Goal: Use online tool/utility

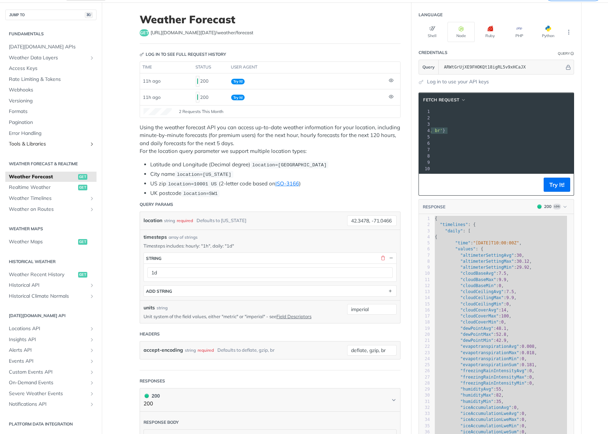
scroll to position [42, 0]
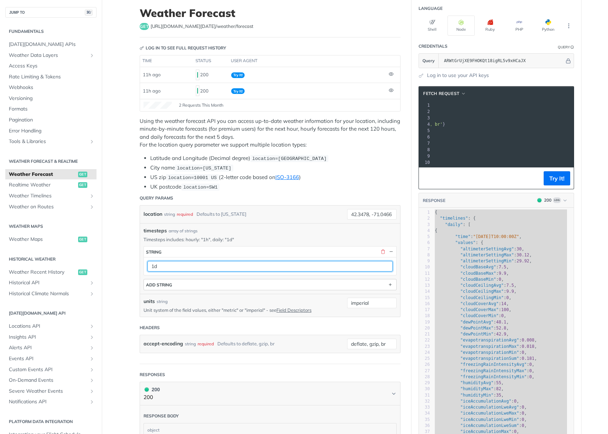
click at [221, 265] on div "timesteps string 1d ADD string" at bounding box center [269, 268] width 253 height 44
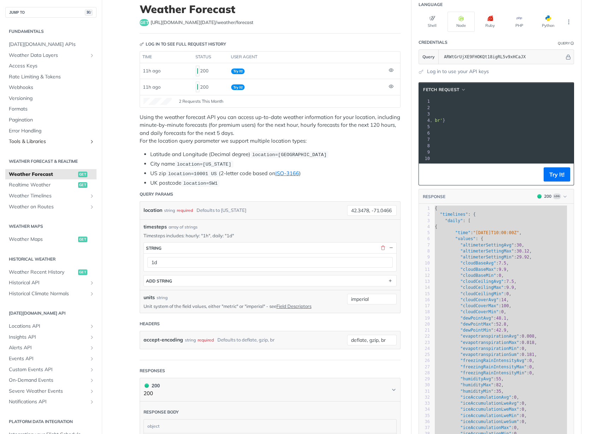
scroll to position [45, 0]
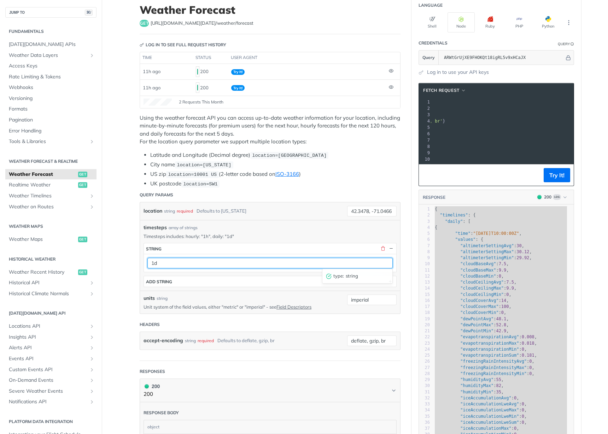
click at [268, 263] on div "timesteps string 1d type : string ADD string" at bounding box center [269, 265] width 253 height 44
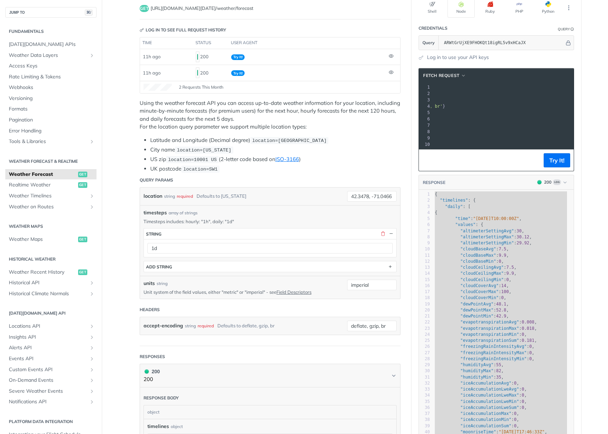
click at [498, 282] on span ""cloudCeilingMin"" at bounding box center [481, 279] width 43 height 5
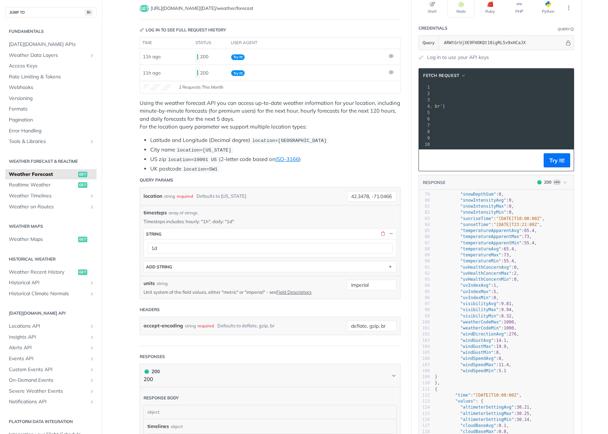
scroll to position [598, 0]
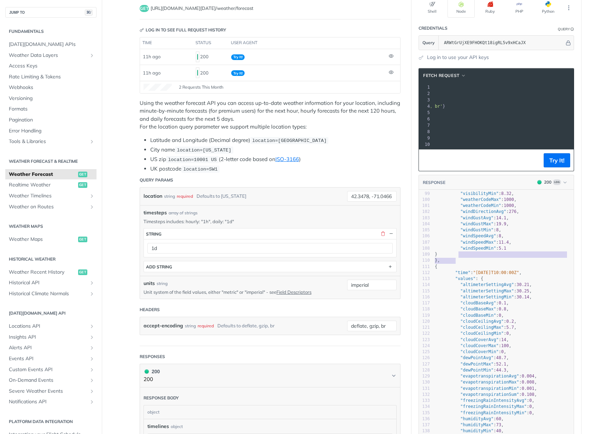
type textarea "ndSpeedAvg": 8, "windSpeedMax": 11.4, "windSpeedMin": 5.1 } },"
drag, startPoint x: 474, startPoint y: 265, endPoint x: 467, endPoint y: 241, distance: 25.0
click at [467, 241] on div "53 "rainAccumulationMin" : 0 , 68 "snowAccumulationAvg" : 0 , 69 "snowAccumulat…" at bounding box center [503, 261] width 140 height 518
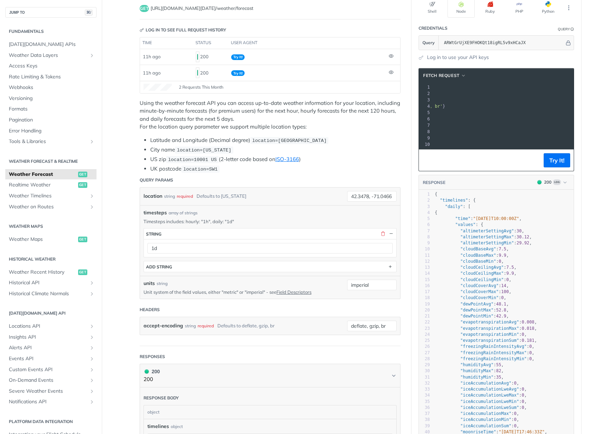
click at [456, 209] on span ""daily"" at bounding box center [454, 206] width 18 height 5
type textarea "{ "timelines": { "daily": [ { "time": "2025-08-30T10:00:00Z", "values": { "alti…"
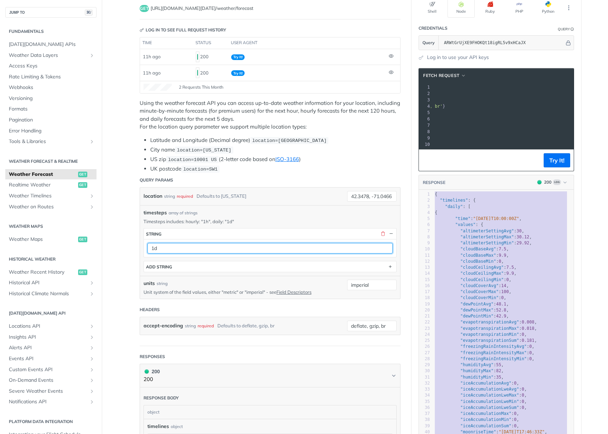
scroll to position [75, 0]
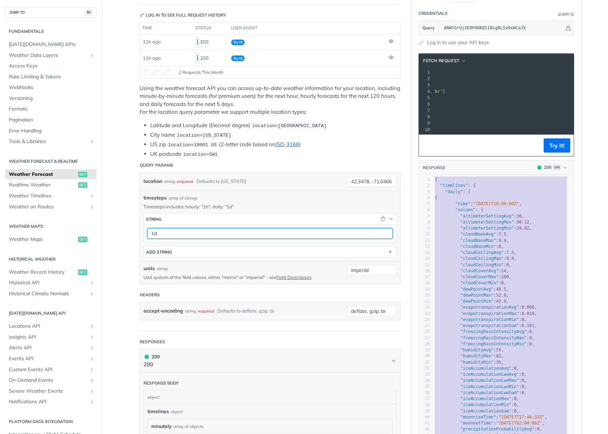
click at [181, 247] on div "timesteps string 1d ADD string" at bounding box center [269, 235] width 253 height 44
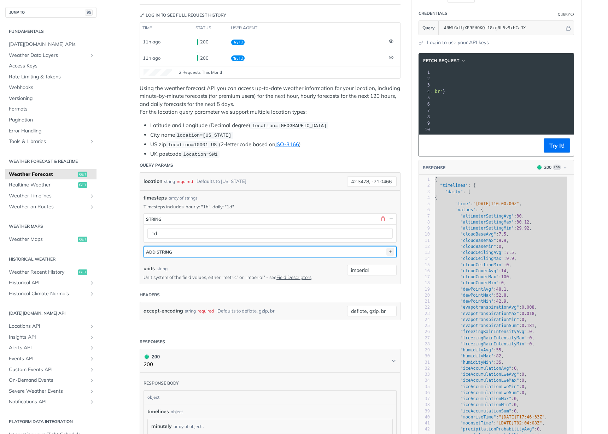
click at [386, 249] on icon "button" at bounding box center [390, 252] width 8 height 8
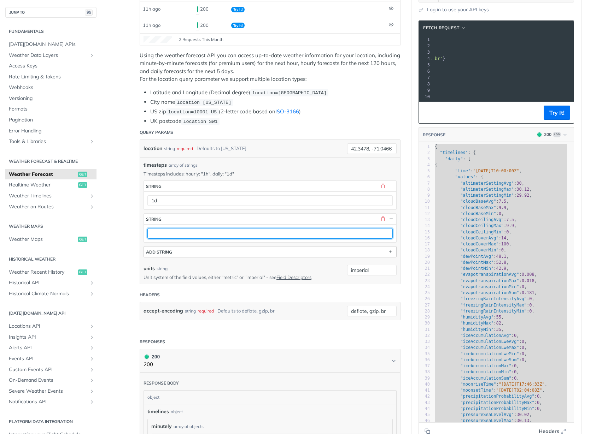
click at [206, 232] on div "timesteps string 1d string ADD string" at bounding box center [269, 219] width 253 height 77
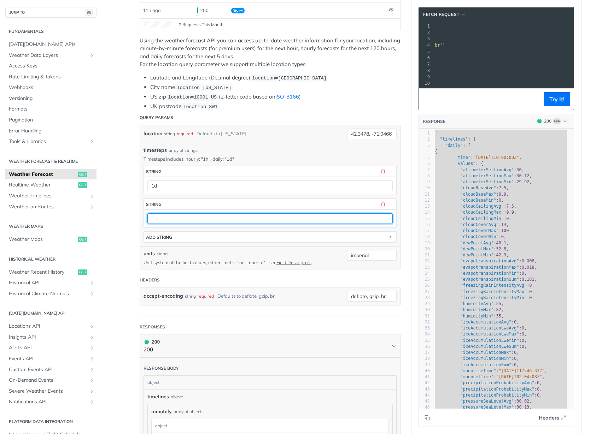
click at [185, 218] on input "text" at bounding box center [269, 218] width 245 height 11
type input "1h"
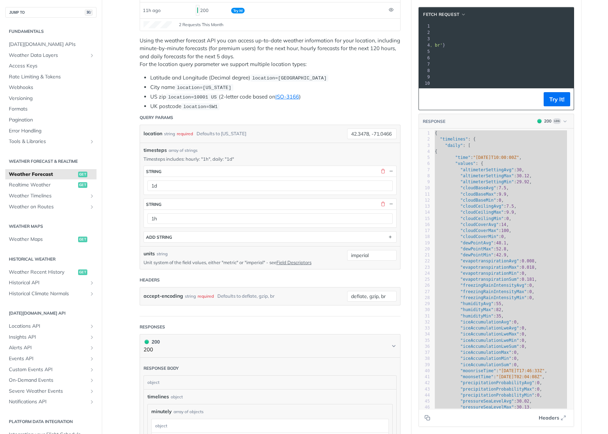
click at [302, 195] on div "timesteps string 1d string 1h ADD string" at bounding box center [269, 204] width 253 height 77
click at [563, 101] on button "Try It!" at bounding box center [556, 99] width 26 height 14
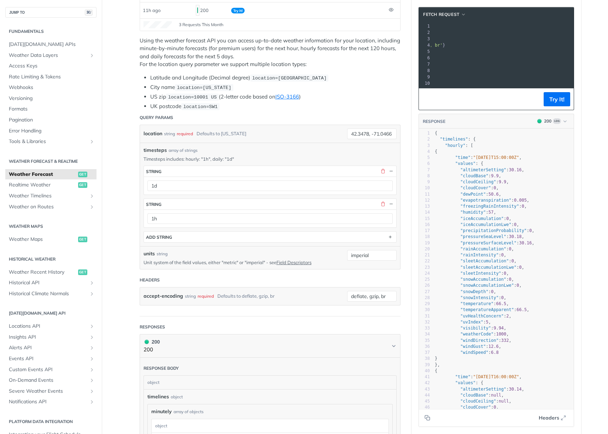
scroll to position [138, 0]
click at [493, 190] on span ""cloudCover" : 0 ," at bounding box center [467, 187] width 64 height 5
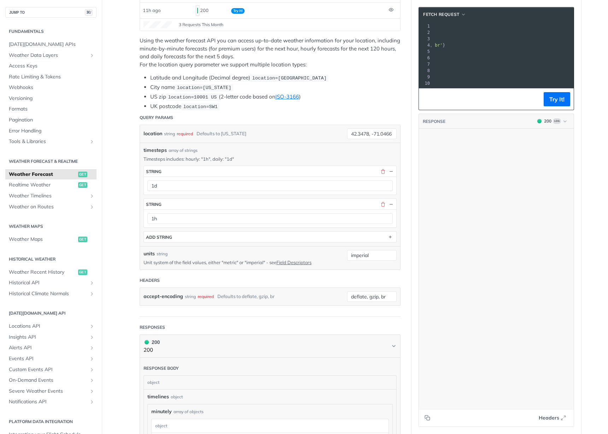
scroll to position [8308, 0]
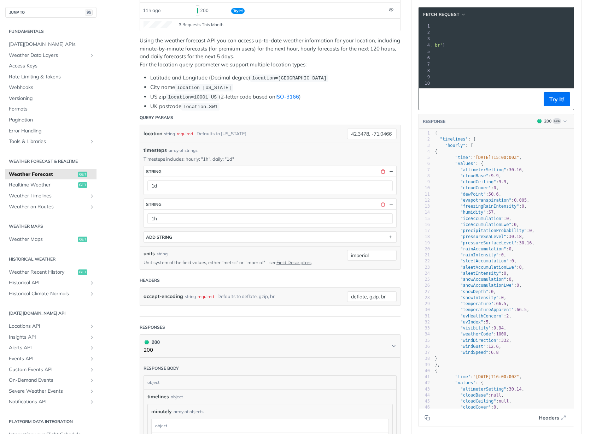
click at [515, 209] on span ""freezingRainIntensity"" at bounding box center [489, 206] width 59 height 5
type textarea "{ "timelines": { "hourly": [ { "time": "2025-08-31T15:00:00Z", "values": { "alt…"
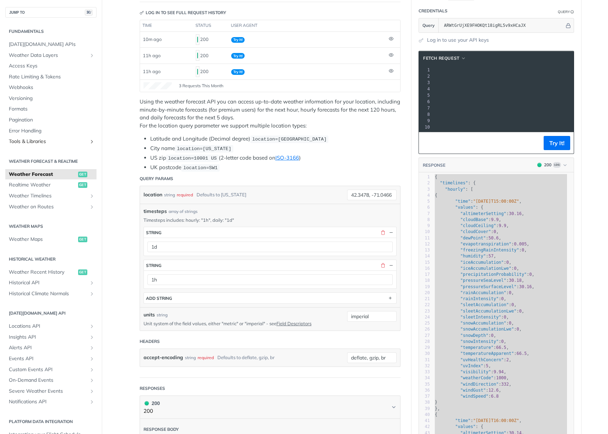
scroll to position [0, 0]
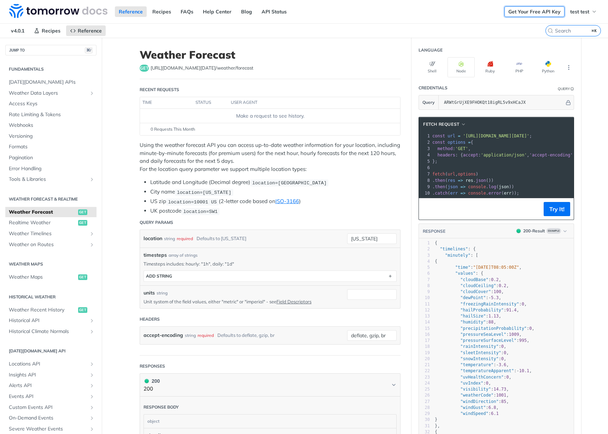
click at [542, 7] on link "Get Your Free API Key" at bounding box center [534, 11] width 60 height 11
